Goal: Task Accomplishment & Management: Manage account settings

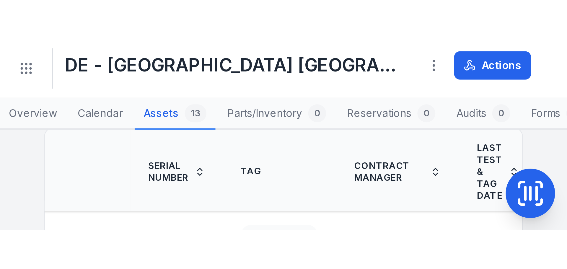
scroll to position [0, 211]
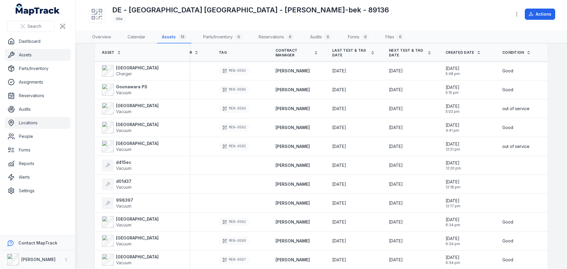
click at [38, 56] on link "Assets" at bounding box center [38, 55] width 66 height 12
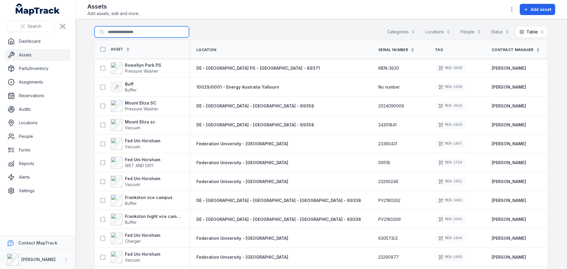
click at [101, 32] on input "Search for assets" at bounding box center [142, 31] width 95 height 11
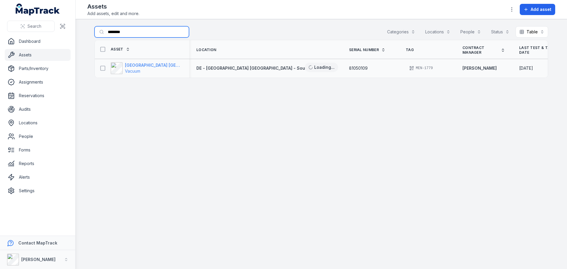
type input "********"
click at [151, 66] on strong "[GEOGRAPHIC_DATA] [GEOGRAPHIC_DATA]" at bounding box center [153, 65] width 57 height 6
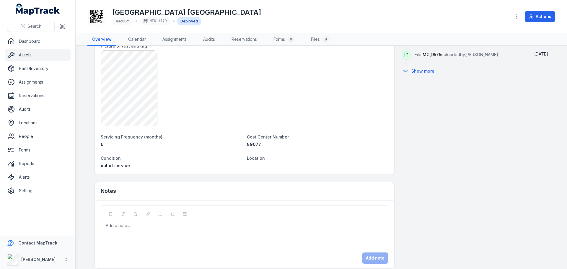
scroll to position [373, 0]
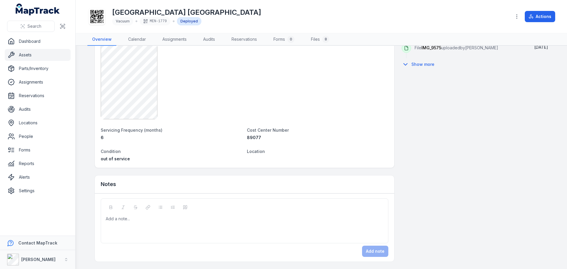
click at [160, 186] on div at bounding box center [244, 219] width 277 height 6
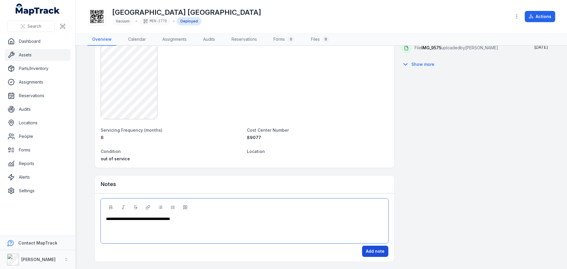
click at [378, 186] on button "Add note" at bounding box center [375, 251] width 26 height 11
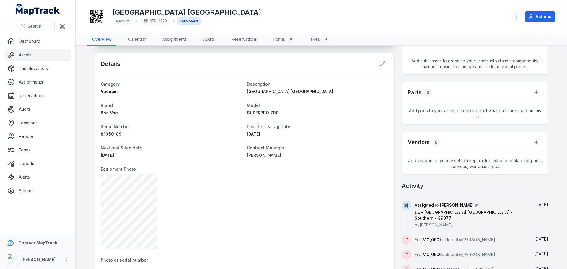
scroll to position [0, 0]
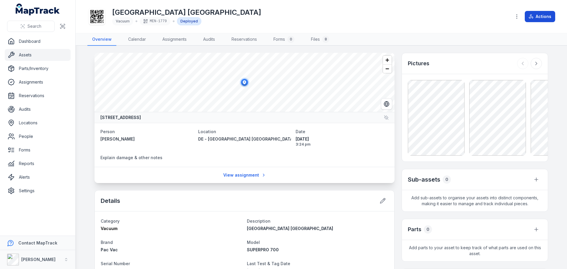
click at [378, 16] on icon at bounding box center [531, 16] width 5 height 5
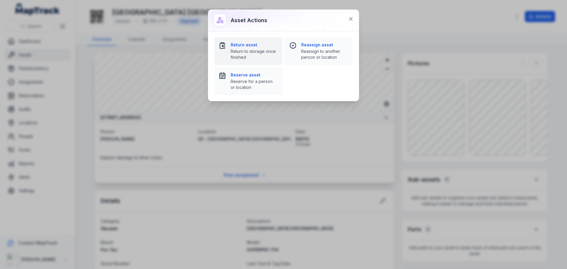
click at [264, 51] on span "Return to storage once finished" at bounding box center [254, 54] width 47 height 12
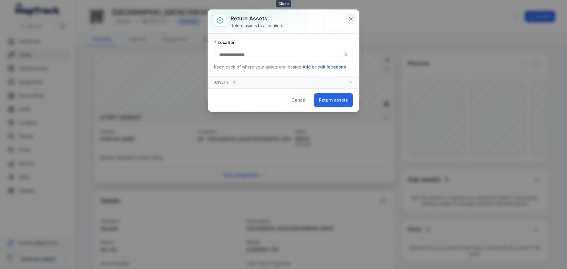
click at [348, 18] on icon at bounding box center [351, 19] width 6 height 6
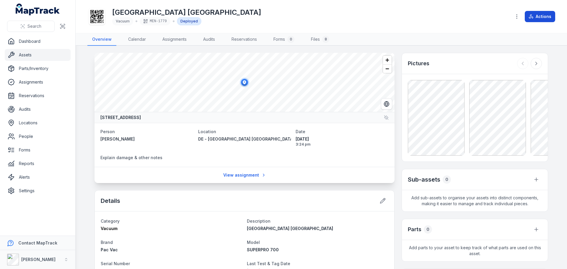
click at [378, 18] on icon at bounding box center [531, 16] width 5 height 5
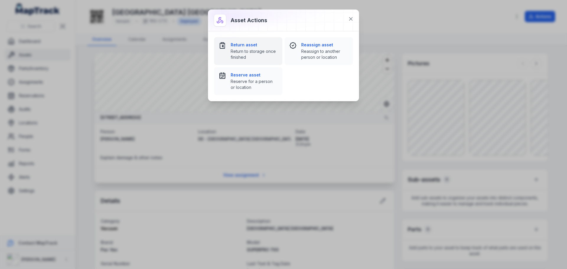
click at [242, 52] on span "Return to storage once finished" at bounding box center [254, 54] width 47 height 12
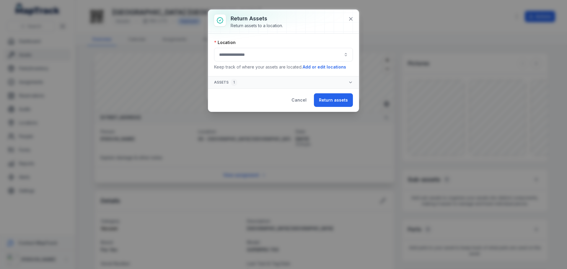
click at [253, 58] on button "button" at bounding box center [283, 55] width 139 height 14
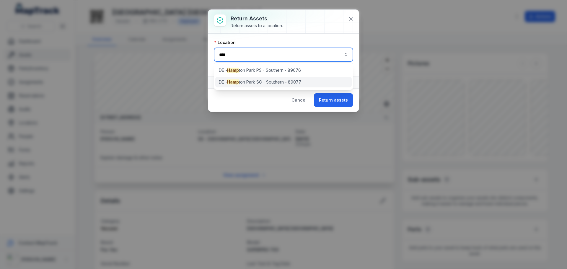
type input "****"
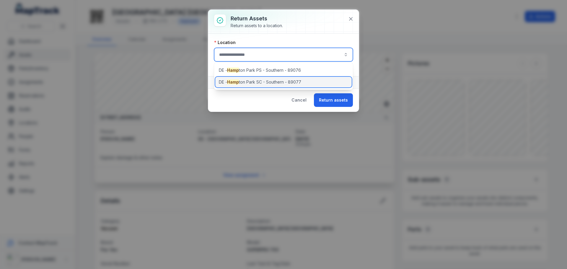
click at [262, 85] on div "DE - [GEOGRAPHIC_DATA] SC - Southern - 89077" at bounding box center [283, 82] width 136 height 11
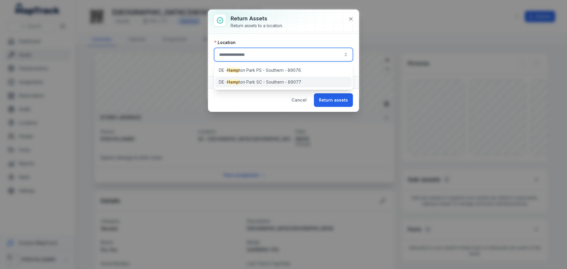
type input "**********"
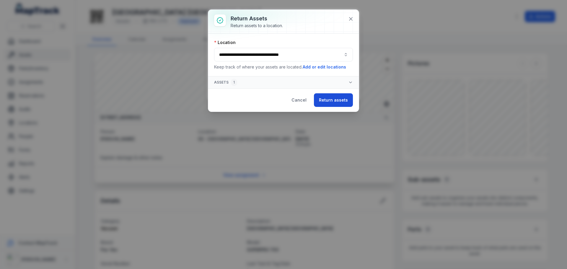
click at [351, 105] on button "Return assets" at bounding box center [333, 100] width 39 height 14
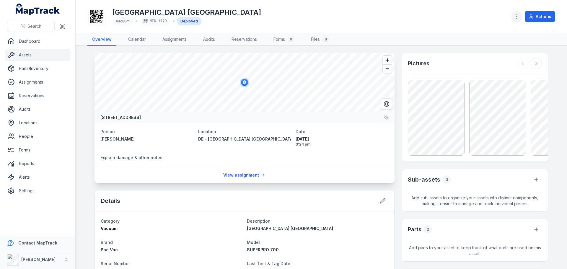
click at [378, 15] on icon "button" at bounding box center [517, 17] width 6 height 6
